Goal: Information Seeking & Learning: Learn about a topic

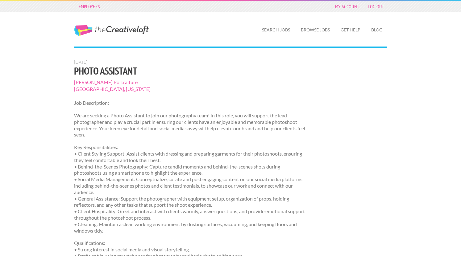
click at [268, 152] on p "Key Responsibilities: • Client Styling Support: Assist clients with dressing an…" at bounding box center [190, 189] width 232 height 90
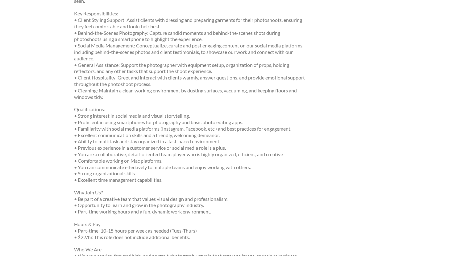
scroll to position [137, 0]
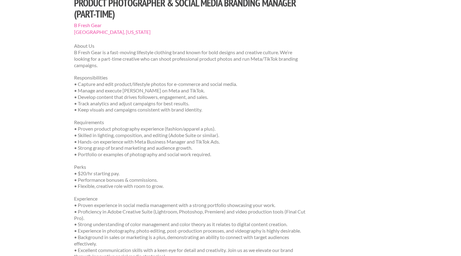
scroll to position [68, 0]
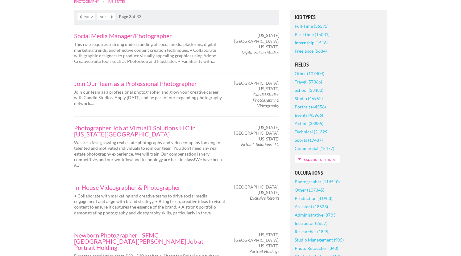
scroll to position [137, 0]
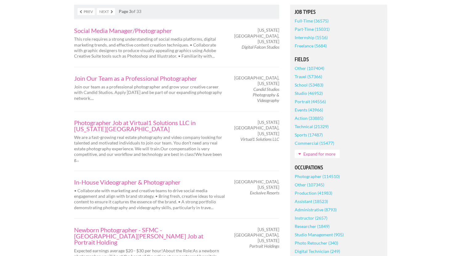
click at [207, 158] on p "We are a fast-growing real estate photography and video company looking for tal…" at bounding box center [149, 149] width 151 height 28
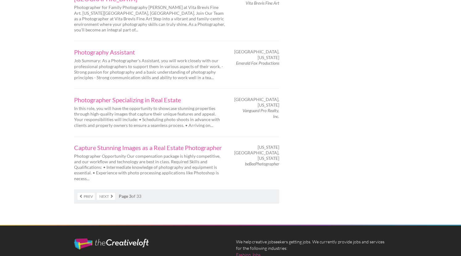
scroll to position [1037, 0]
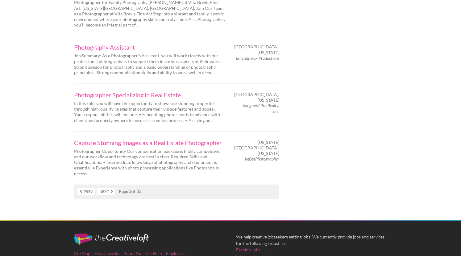
click at [109, 188] on link "Next" at bounding box center [106, 191] width 18 height 7
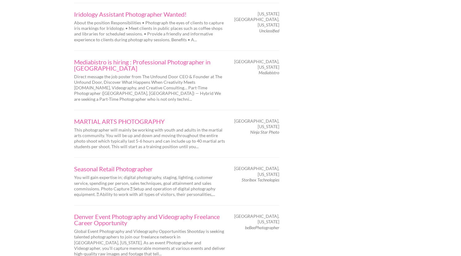
scroll to position [995, 0]
